Goal: Task Accomplishment & Management: Use online tool/utility

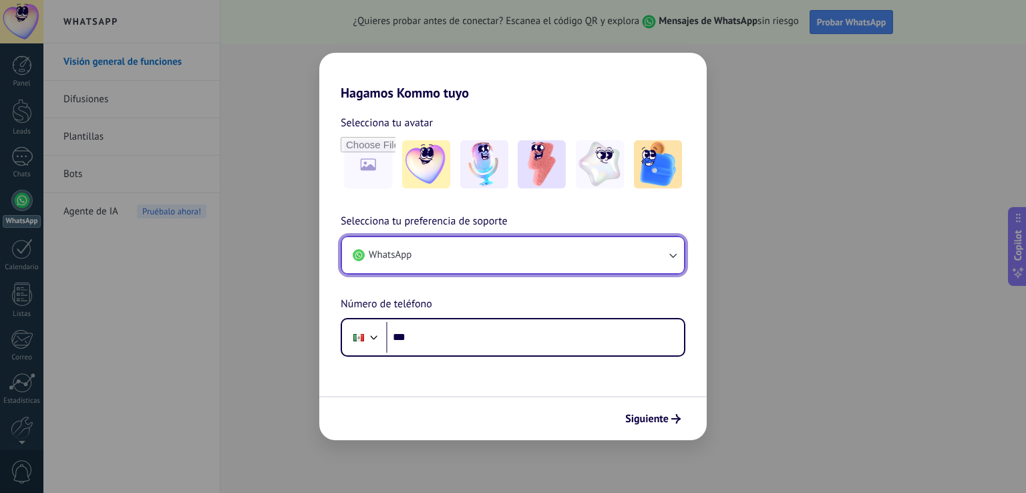
click at [579, 260] on button "WhatsApp" at bounding box center [513, 255] width 342 height 36
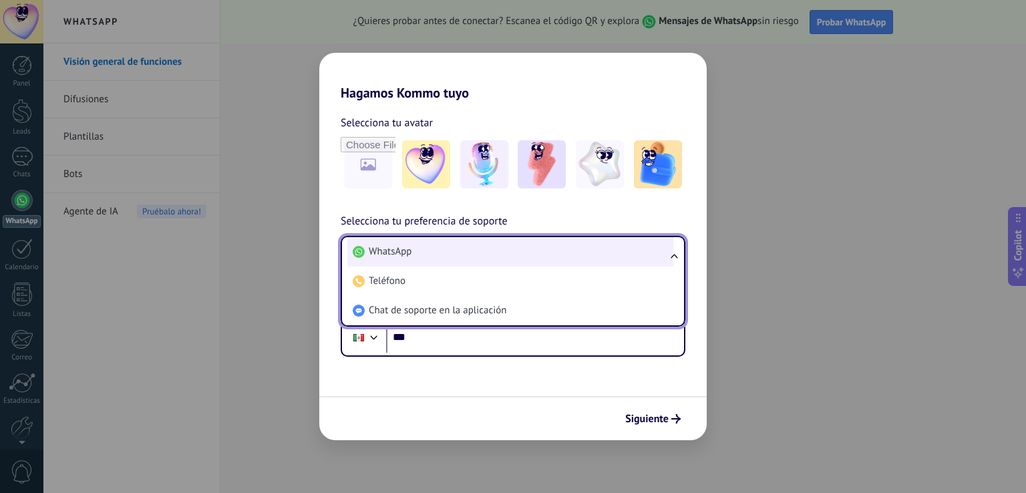
click at [578, 260] on li "WhatsApp" at bounding box center [510, 251] width 326 height 29
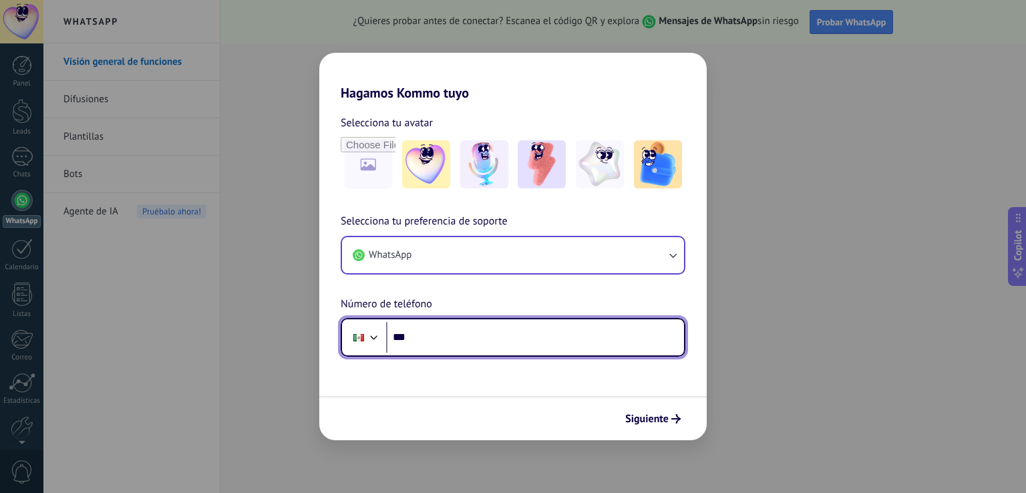
click at [510, 346] on input "***" at bounding box center [535, 337] width 298 height 31
type input "**********"
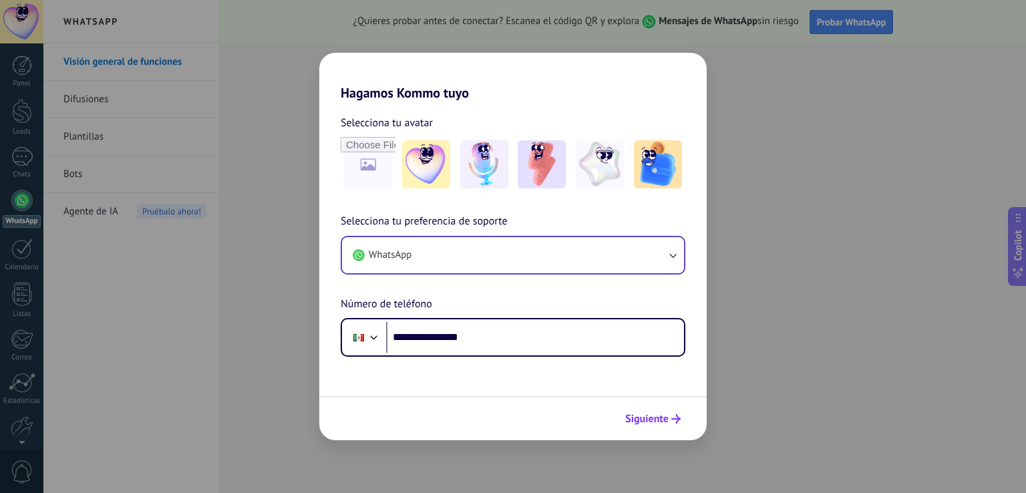
click at [638, 417] on span "Siguiente" at bounding box center [646, 418] width 43 height 9
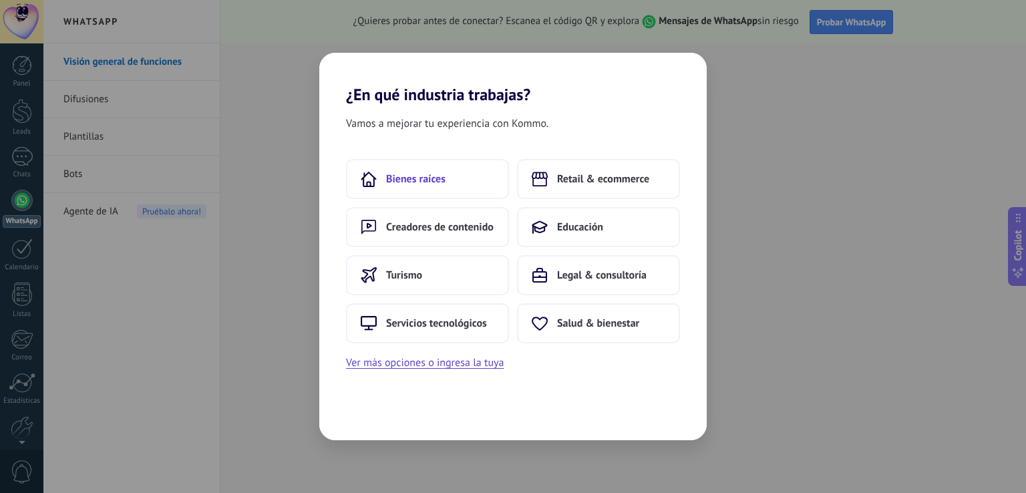
click at [410, 178] on span "Bienes raíces" at bounding box center [415, 178] width 59 height 13
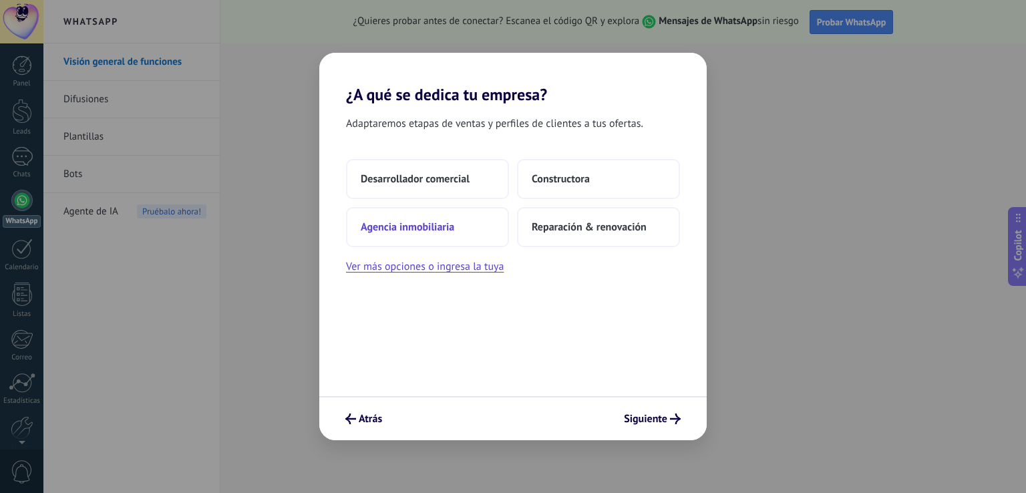
click at [426, 226] on span "Agencia inmobiliaria" at bounding box center [408, 227] width 94 height 13
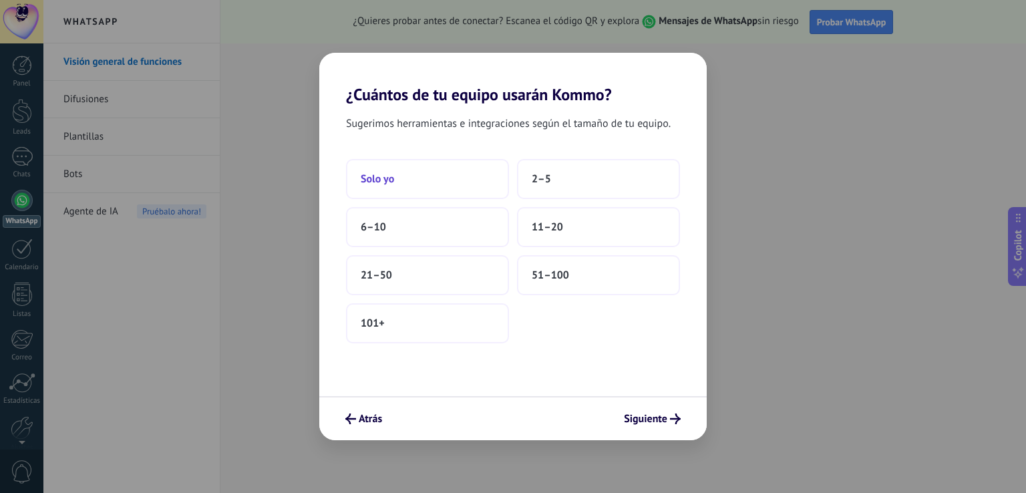
click at [440, 183] on button "Solo yo" at bounding box center [427, 179] width 163 height 40
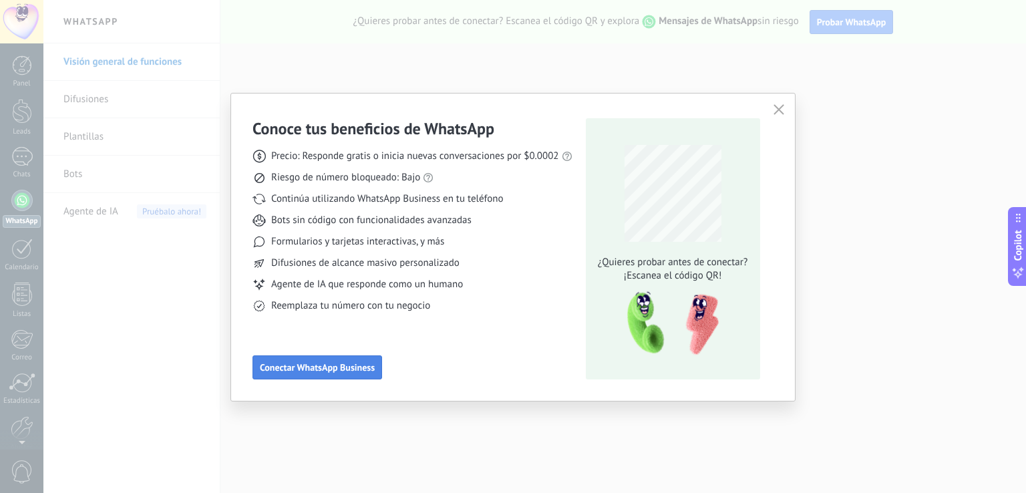
click at [341, 370] on span "Conectar WhatsApp Business" at bounding box center [317, 367] width 115 height 9
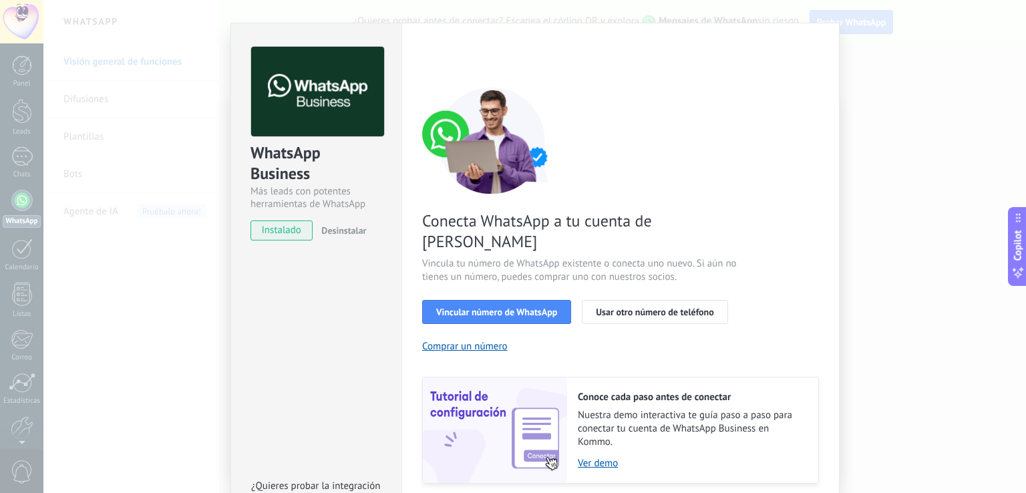
scroll to position [55, 0]
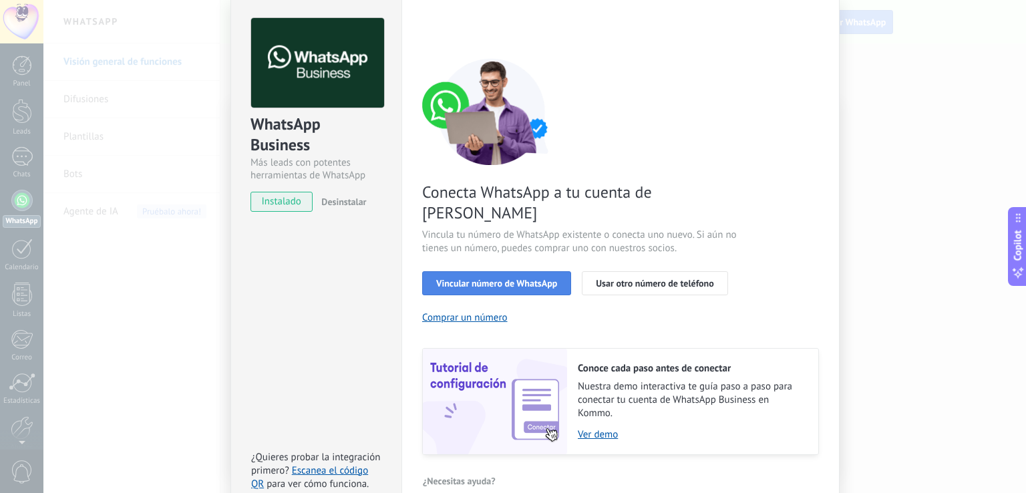
click at [478, 279] on span "Vincular número de WhatsApp" at bounding box center [496, 283] width 121 height 9
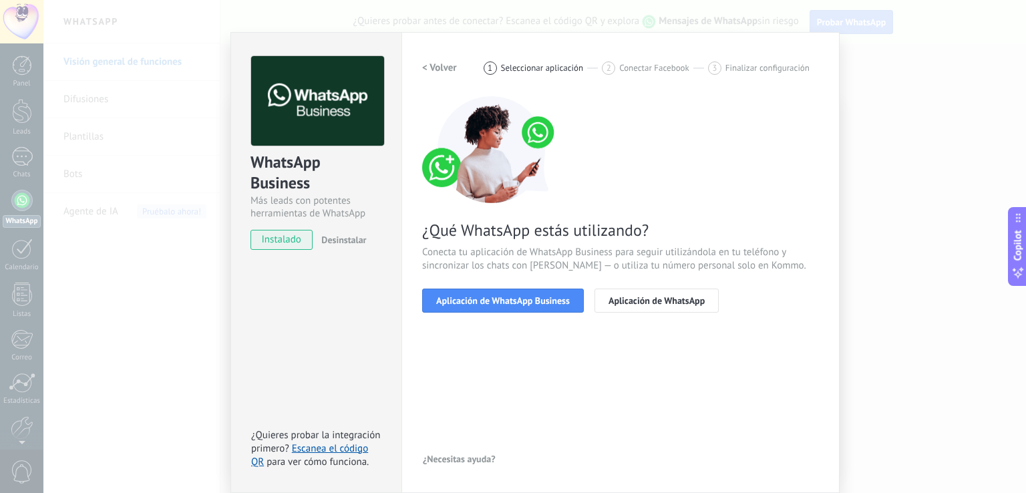
scroll to position [16, 0]
click at [548, 301] on span "Aplicación de WhatsApp Business" at bounding box center [503, 301] width 134 height 9
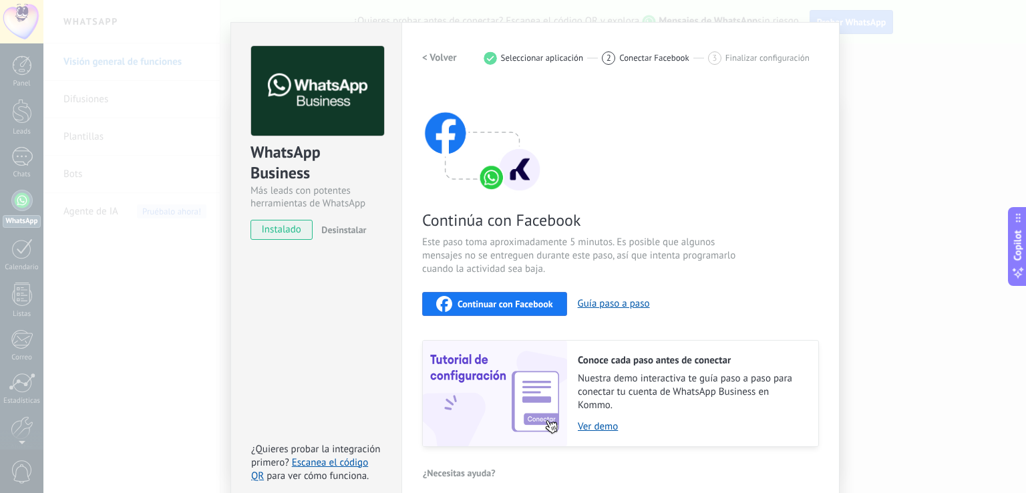
scroll to position [39, 0]
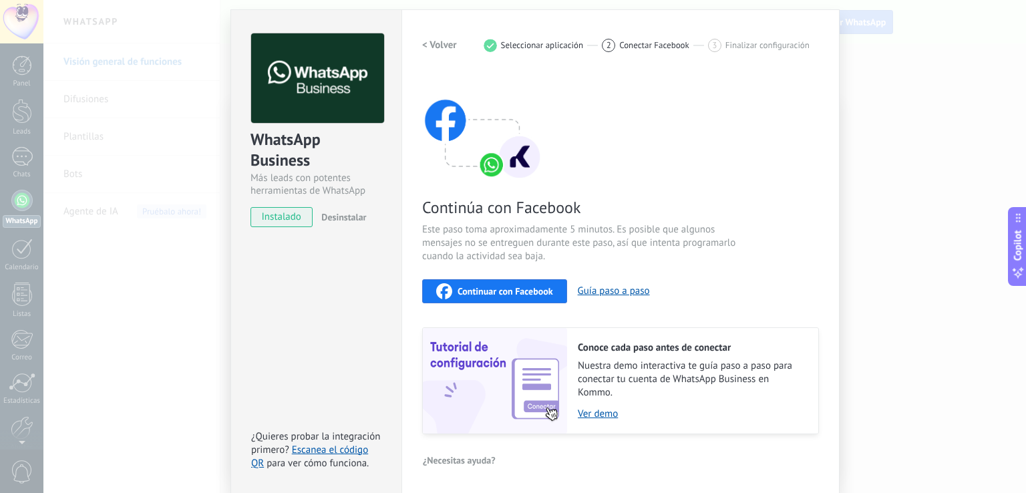
click at [515, 290] on span "Continuar con Facebook" at bounding box center [506, 291] width 96 height 9
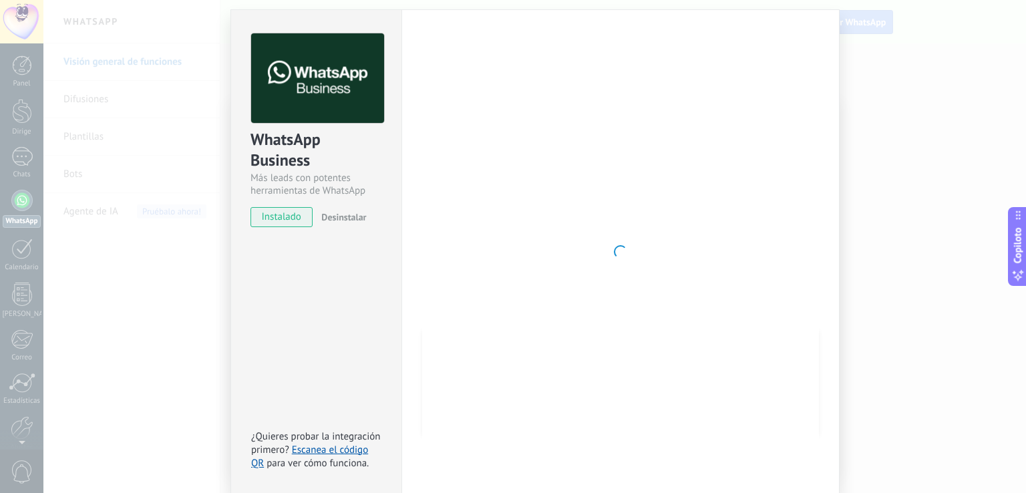
click at [885, 164] on div "WhatsApp Business Más leads con potentes herramientas de WhatsApp instalado Des…" at bounding box center [534, 246] width 983 height 493
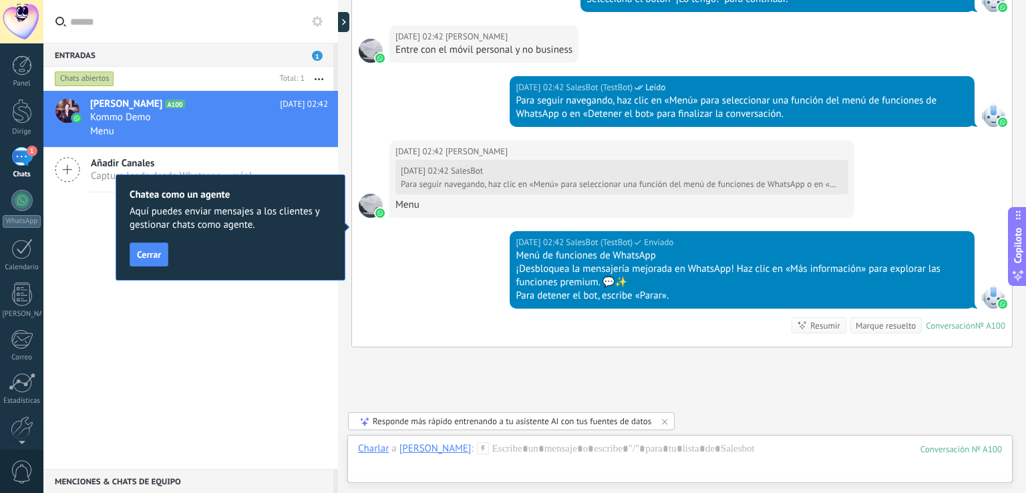
scroll to position [687, 0]
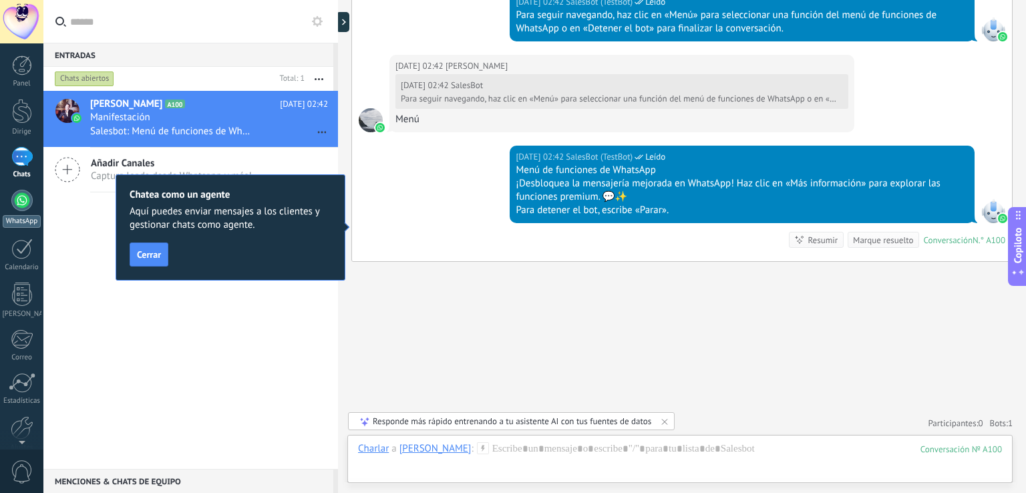
click at [27, 201] on div at bounding box center [21, 200] width 21 height 21
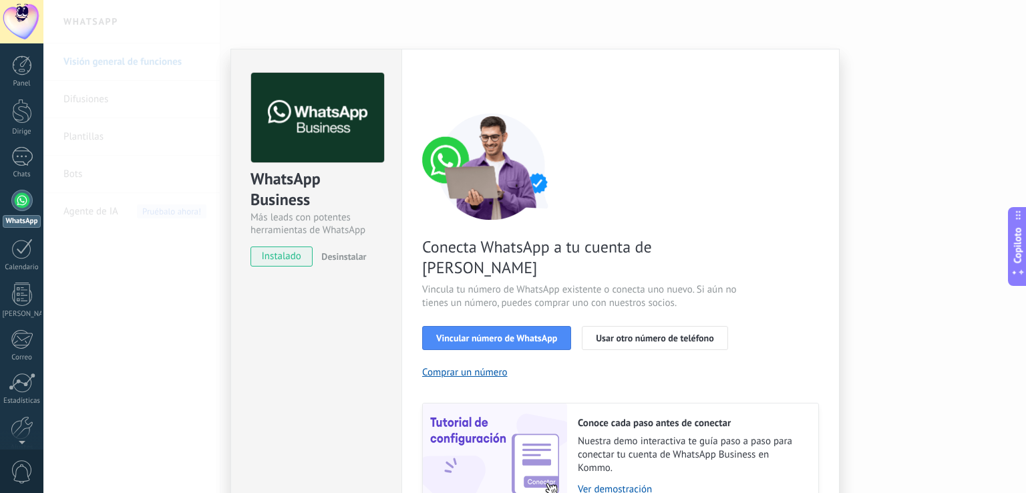
scroll to position [55, 0]
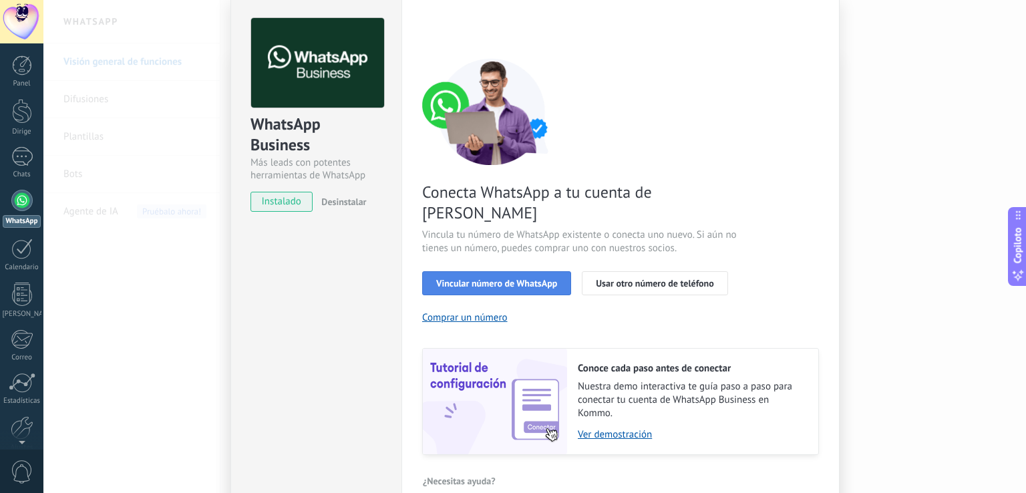
click at [549, 277] on font "Vincular número de WhatsApp" at bounding box center [496, 283] width 121 height 12
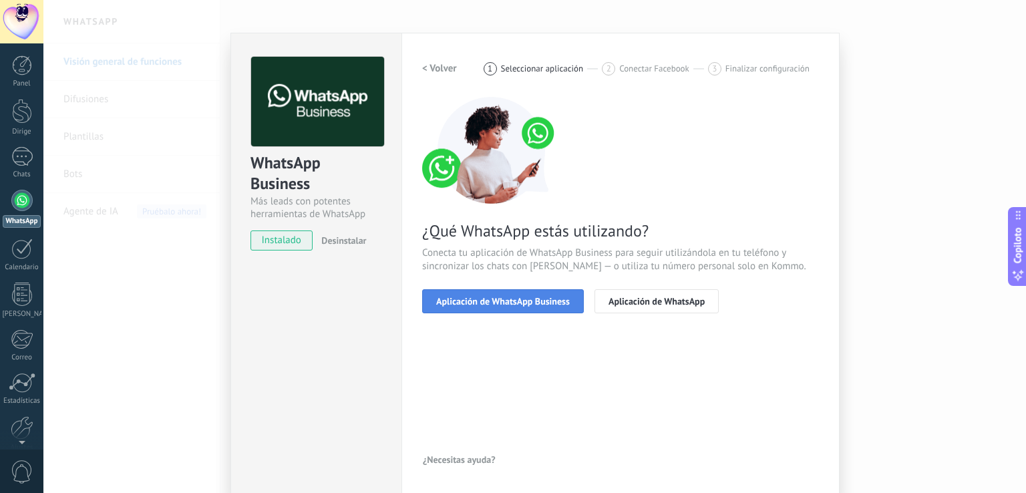
click at [516, 297] on span "Aplicación de WhatsApp Business" at bounding box center [503, 301] width 134 height 9
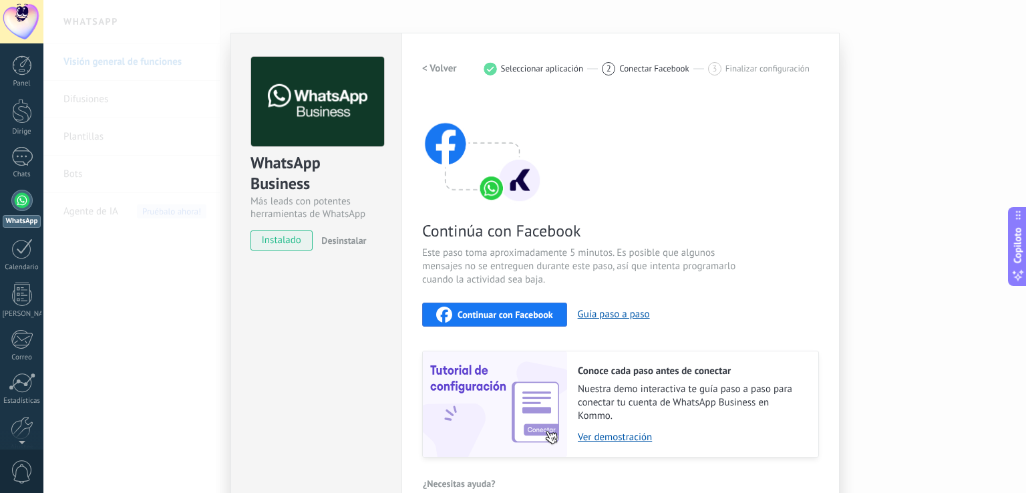
scroll to position [39, 0]
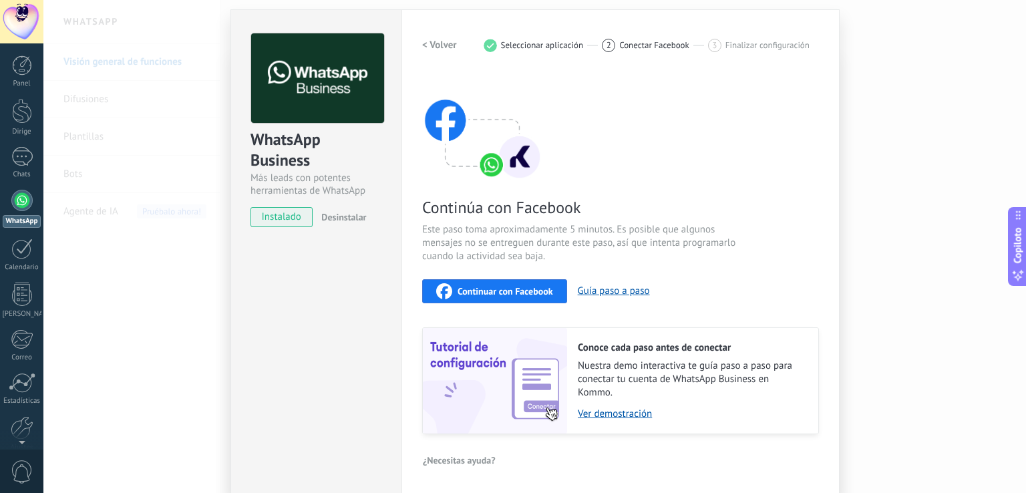
click at [512, 289] on font "Continuar con Facebook" at bounding box center [506, 291] width 96 height 12
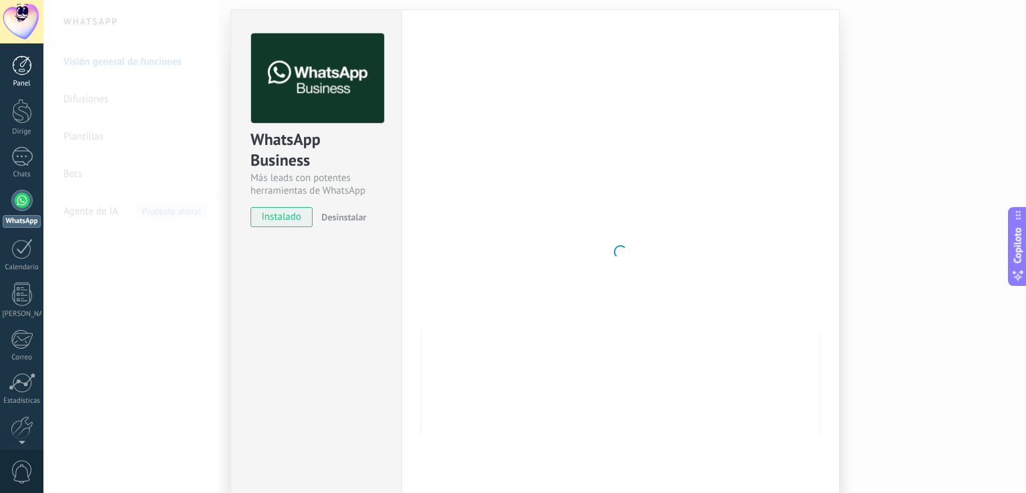
click at [15, 74] on div at bounding box center [22, 65] width 20 height 20
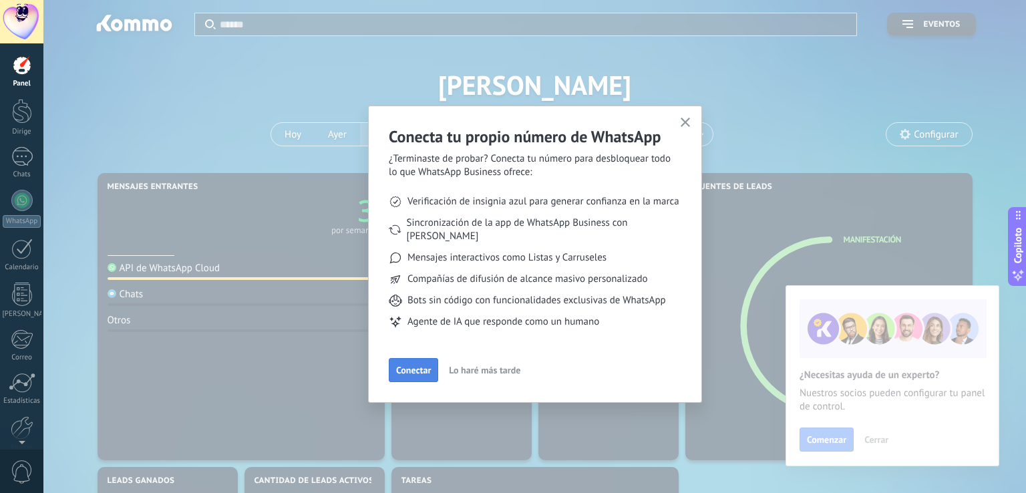
click at [406, 364] on font "Conectar" at bounding box center [413, 370] width 35 height 12
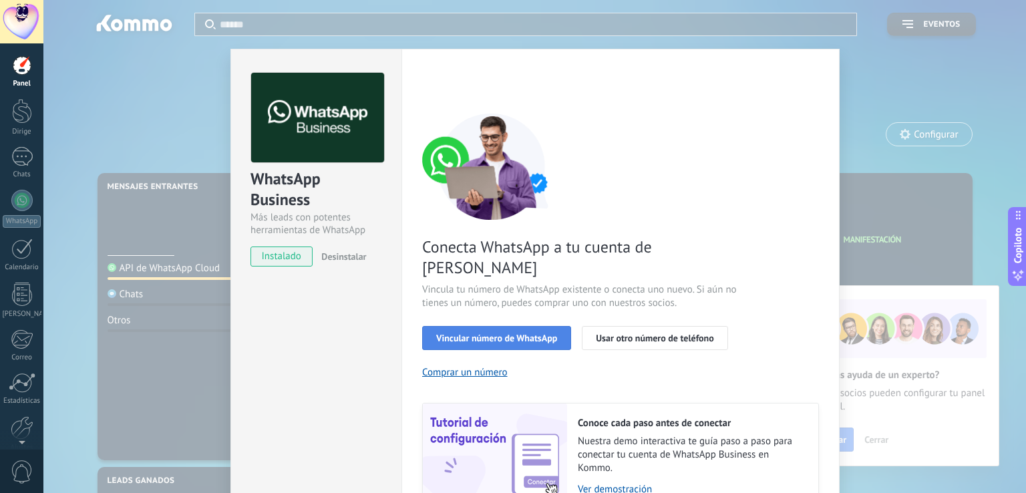
click at [474, 332] on font "Vincular número de WhatsApp" at bounding box center [496, 338] width 121 height 12
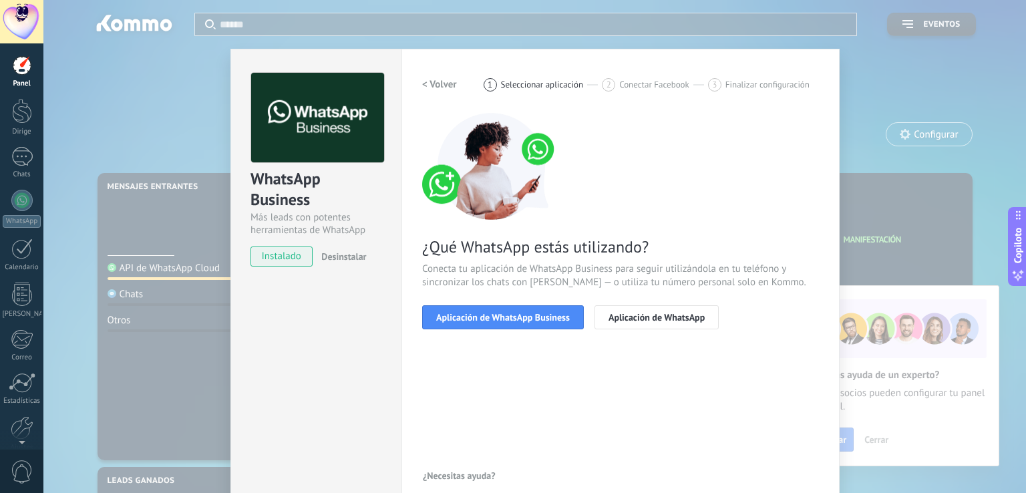
click at [474, 314] on font "Aplicación de WhatsApp Business" at bounding box center [503, 317] width 134 height 12
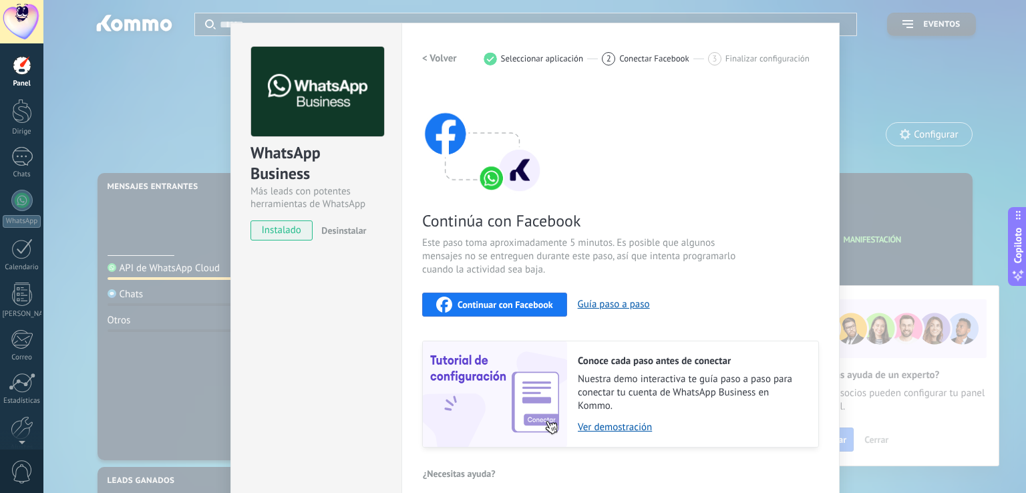
scroll to position [39, 0]
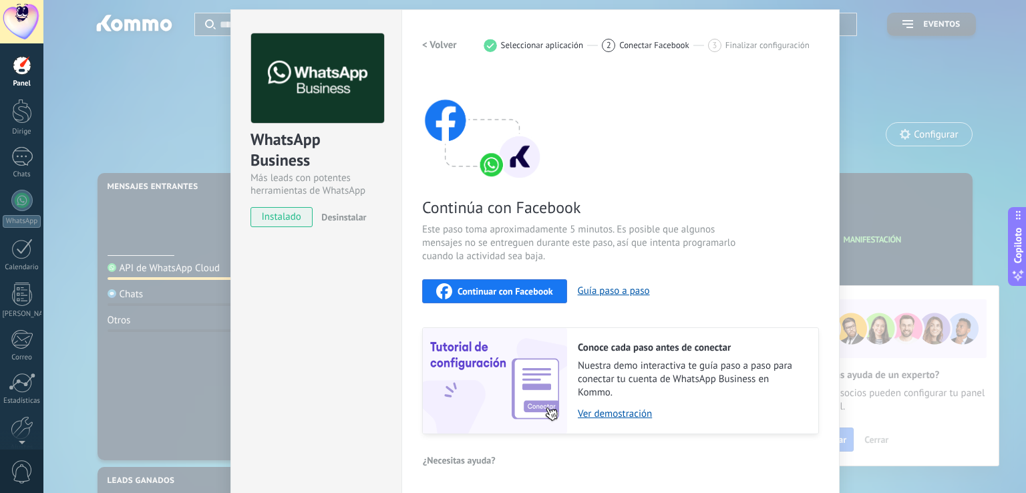
click at [297, 217] on font "instalado" at bounding box center [281, 216] width 39 height 13
click at [622, 414] on font "Ver demostración" at bounding box center [615, 414] width 74 height 13
click at [141, 84] on div "WhatsApp Business Más leads con potentes herramientas de WhatsApp instalado Des…" at bounding box center [534, 246] width 983 height 493
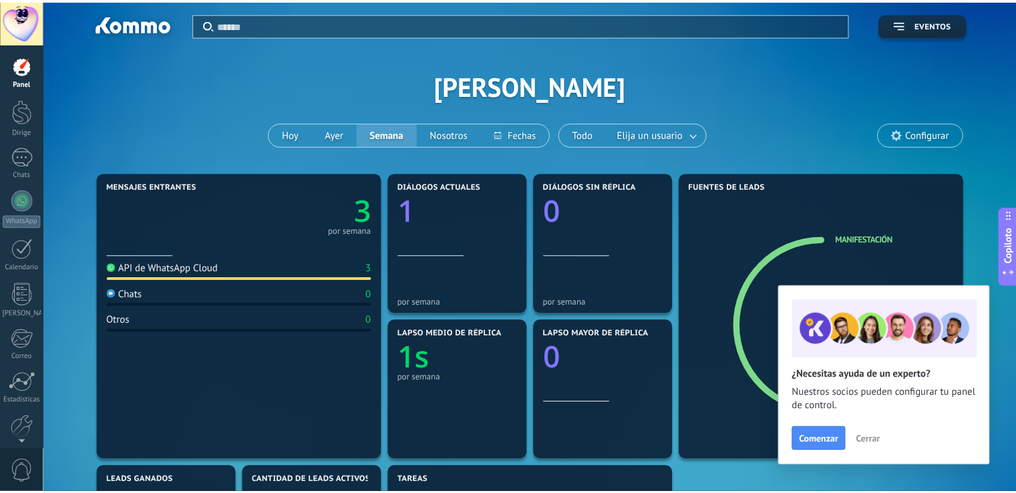
scroll to position [0, 0]
